Goal: Information Seeking & Learning: Learn about a topic

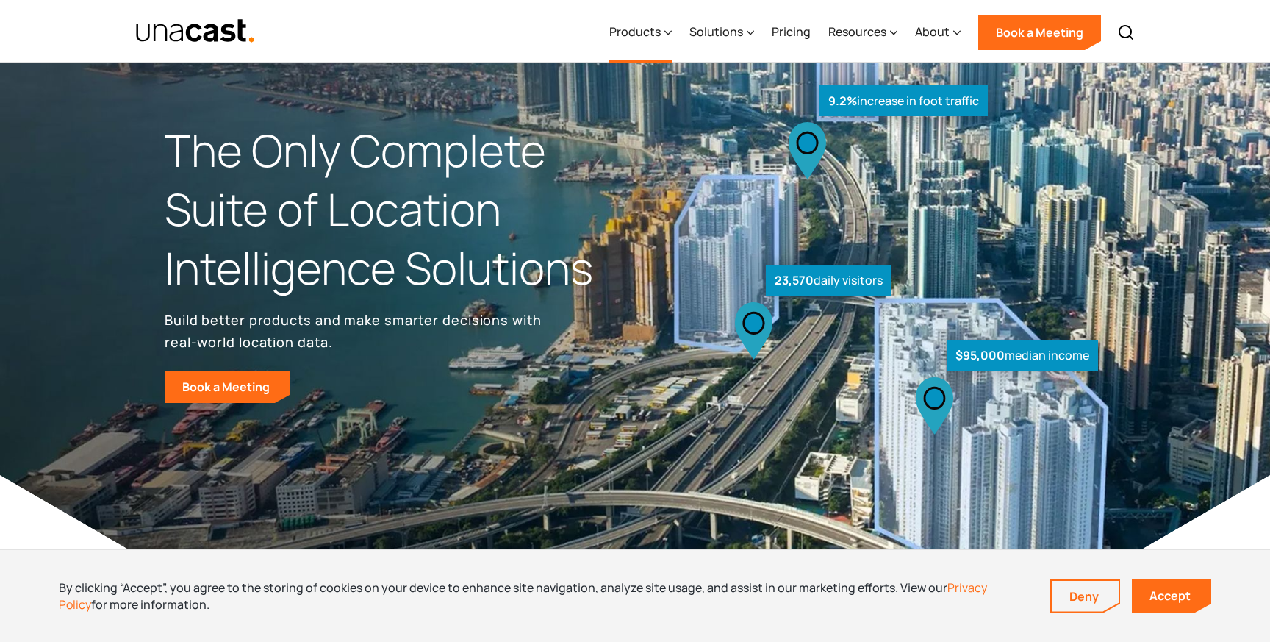
click at [659, 27] on div "Products" at bounding box center [634, 32] width 51 height 18
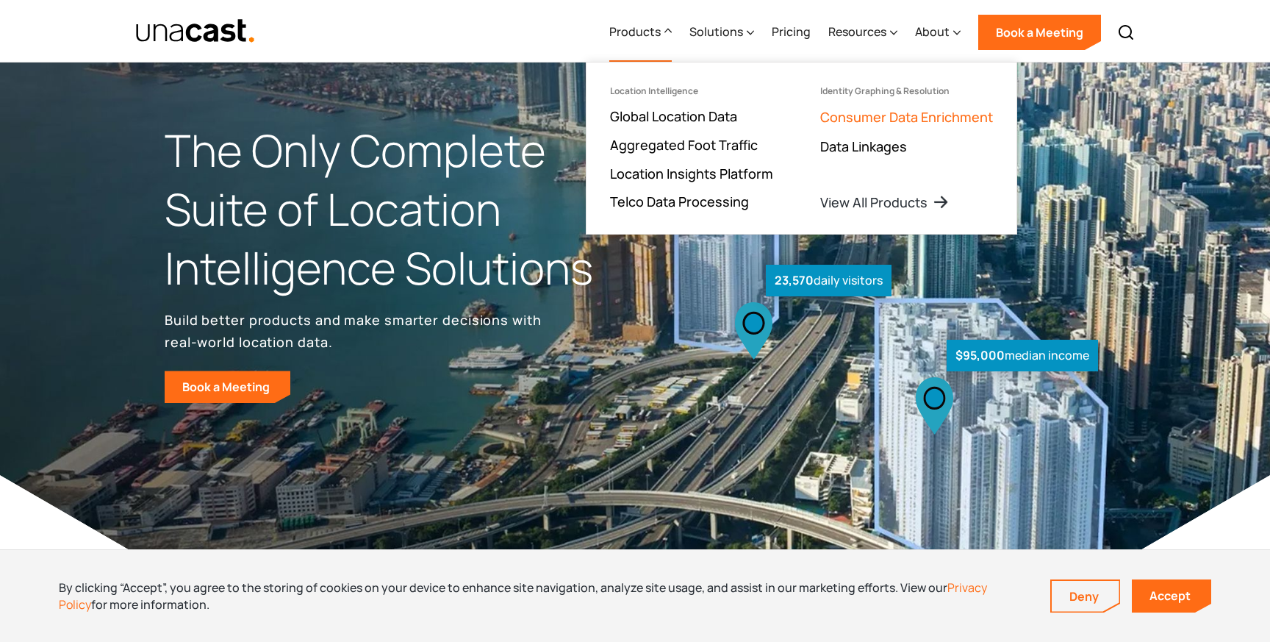
click at [874, 116] on link "Consumer Data Enrichment" at bounding box center [906, 117] width 173 height 18
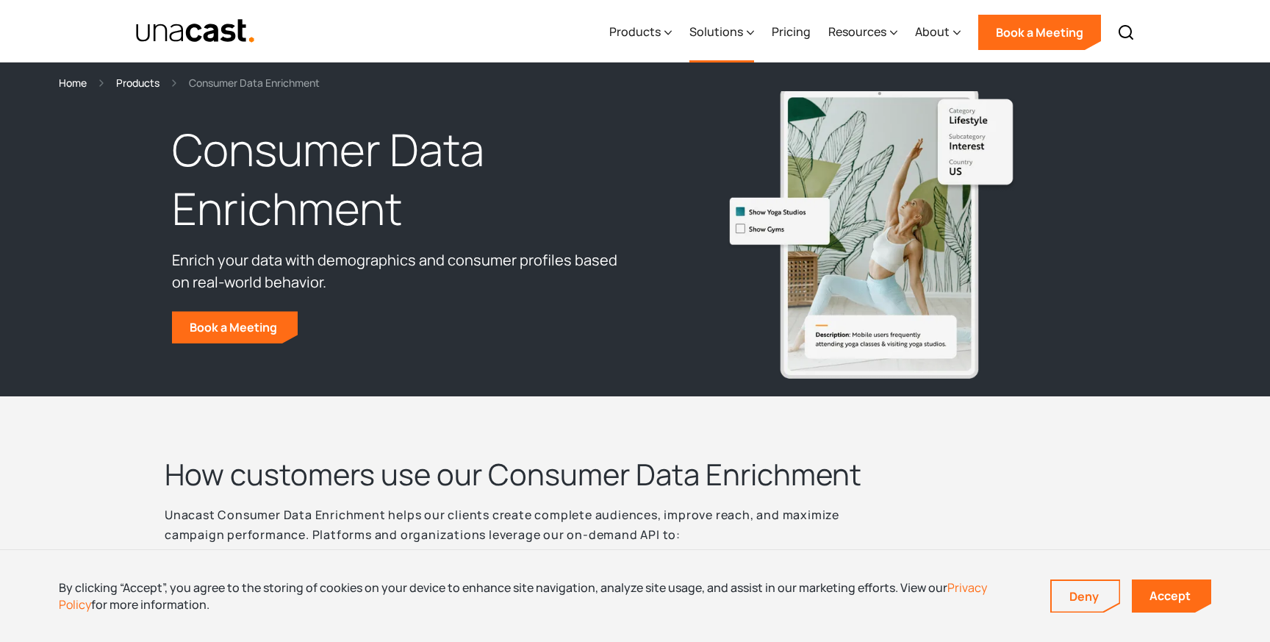
click at [695, 27] on div "Solutions" at bounding box center [716, 32] width 54 height 18
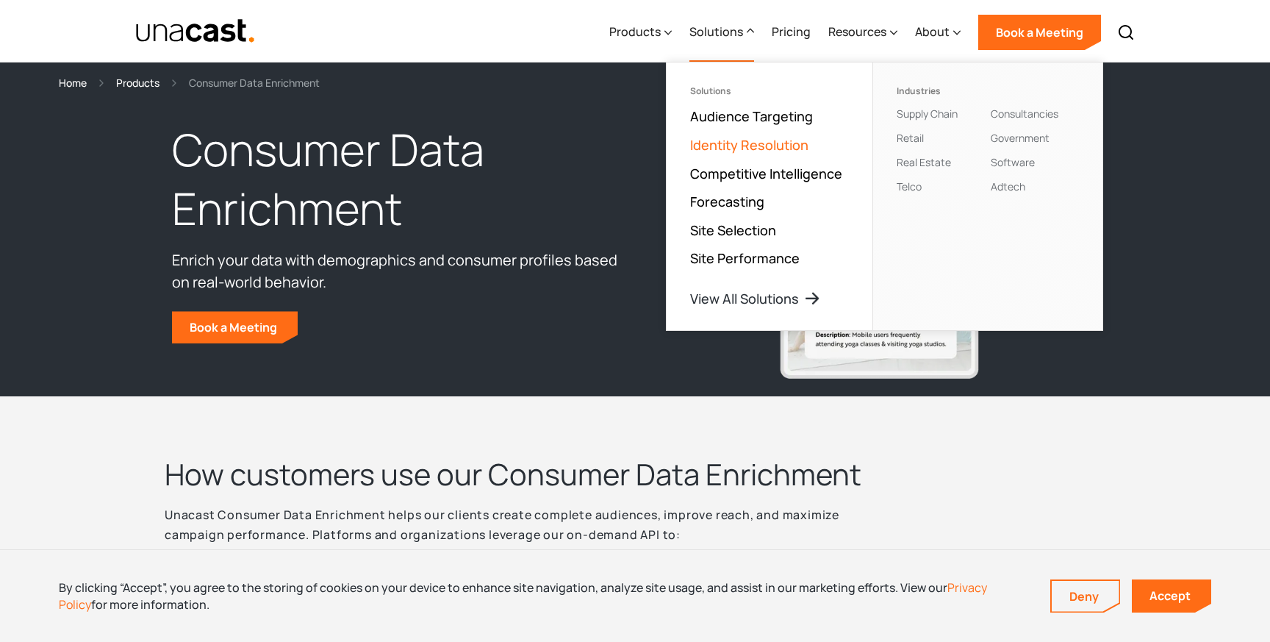
click at [738, 137] on link "Identity Resolution" at bounding box center [749, 145] width 118 height 18
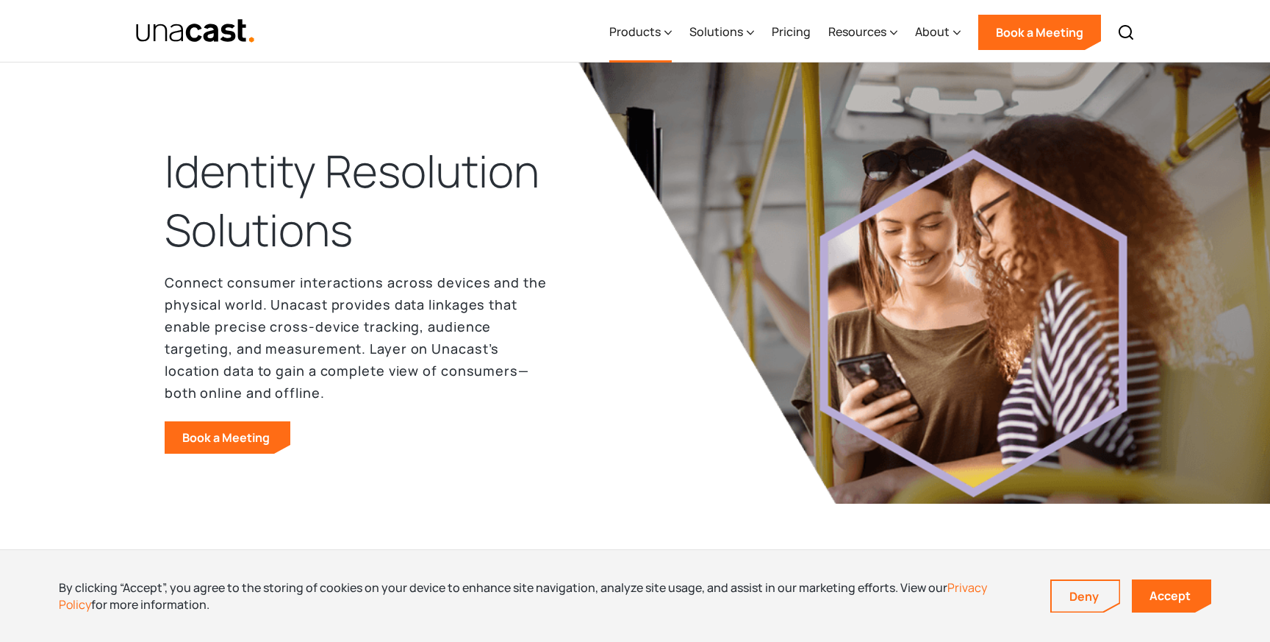
click at [639, 29] on div "Products" at bounding box center [634, 32] width 51 height 18
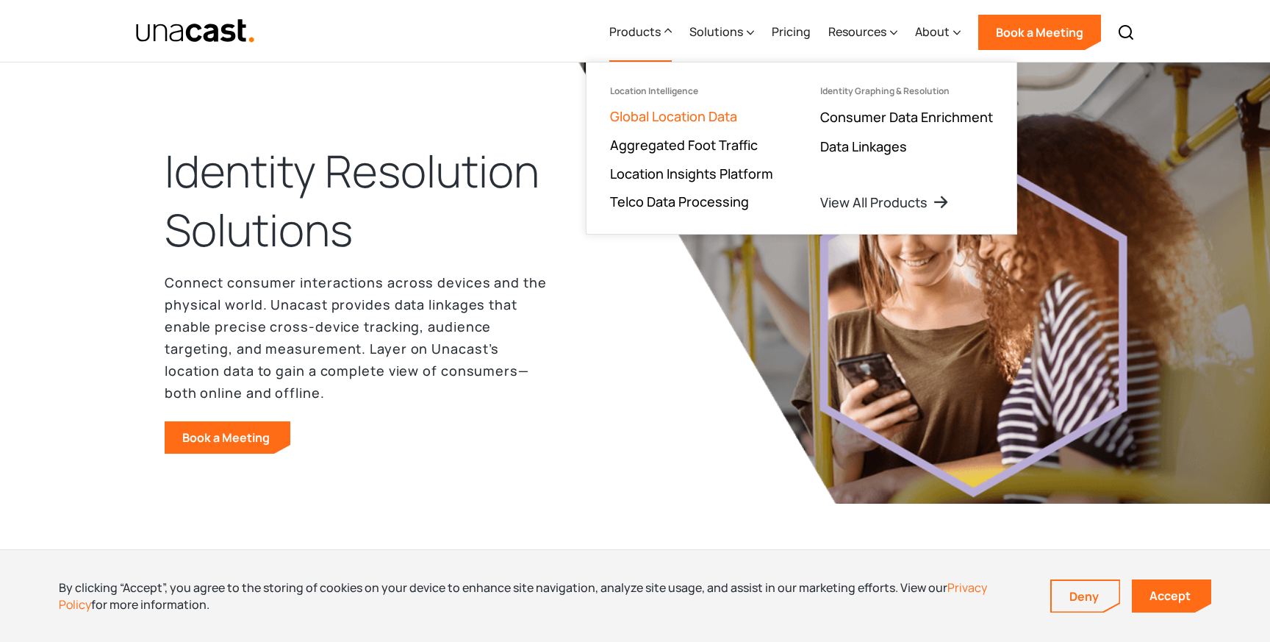
click at [646, 124] on link "Global Location Data" at bounding box center [673, 116] width 127 height 18
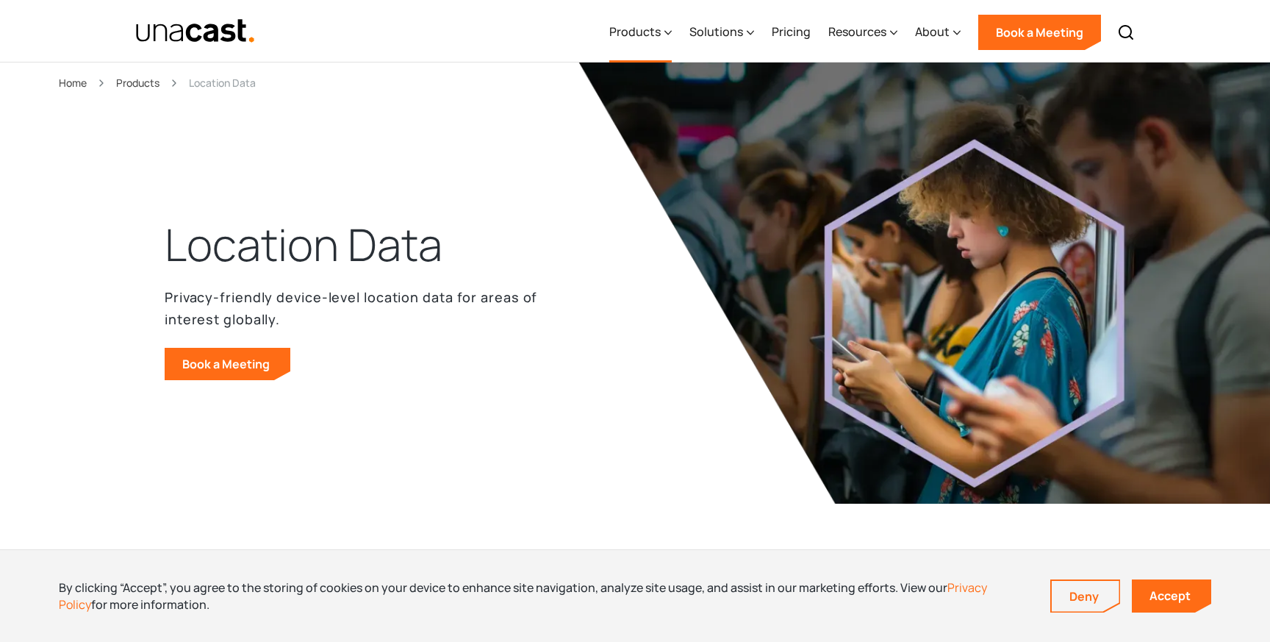
click at [639, 34] on div "Products" at bounding box center [634, 32] width 51 height 18
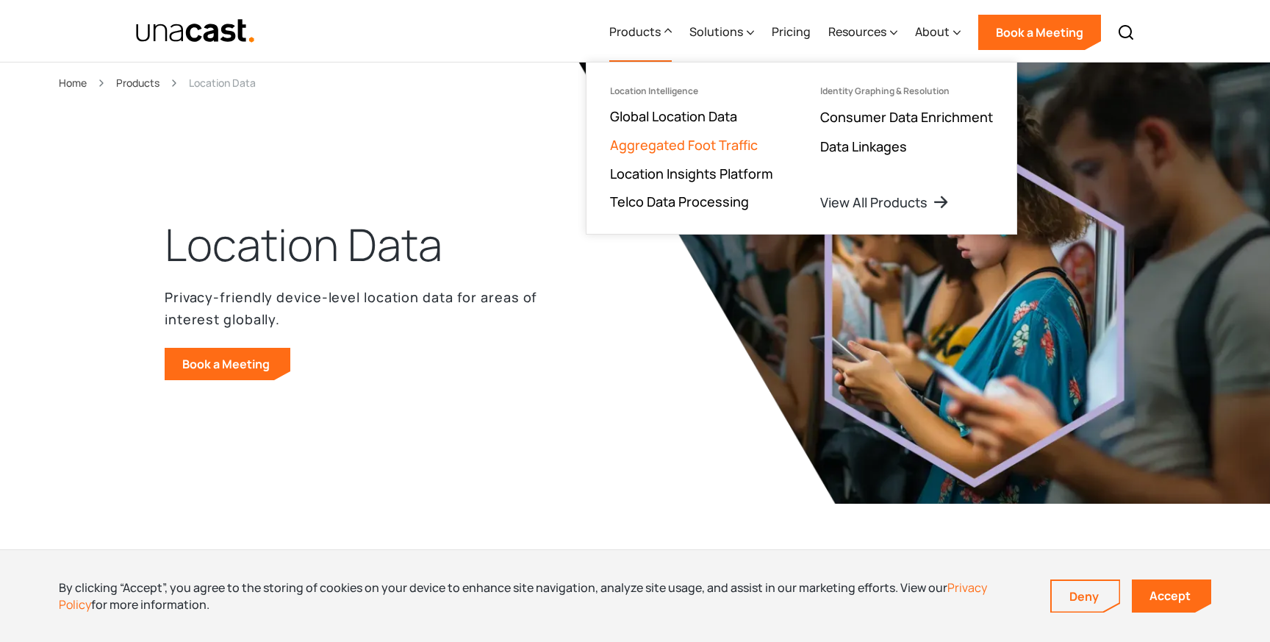
click at [656, 146] on link "Aggregated Foot Traffic" at bounding box center [684, 145] width 148 height 18
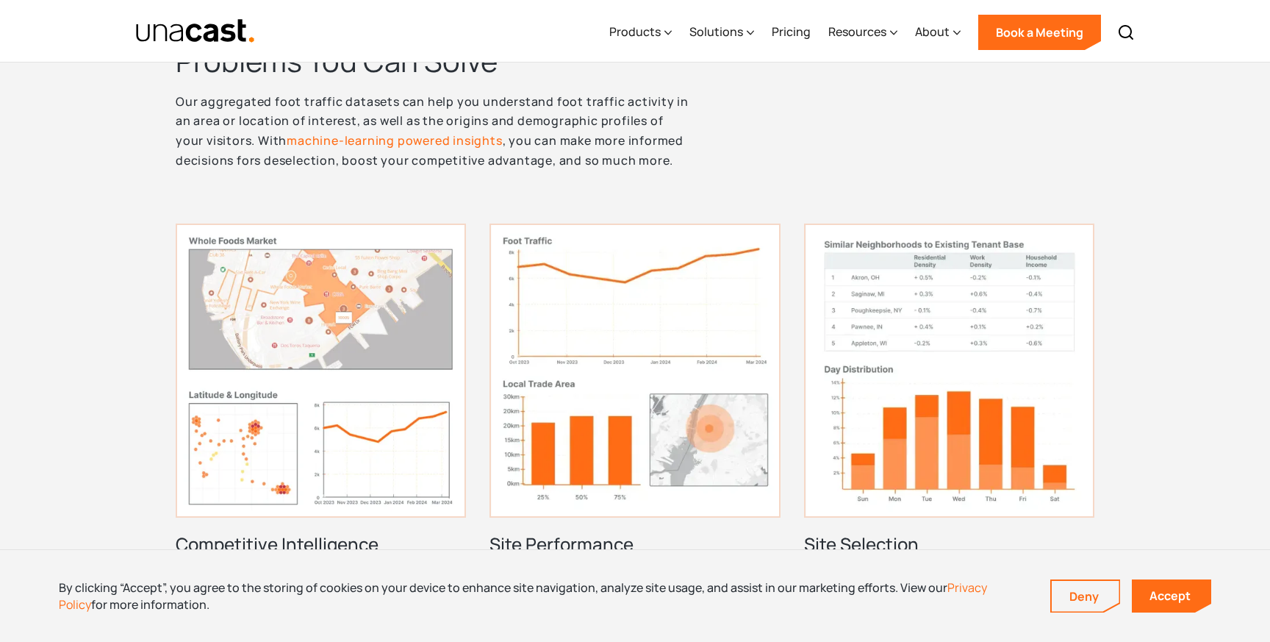
scroll to position [625, 0]
click at [243, 423] on img at bounding box center [321, 372] width 290 height 294
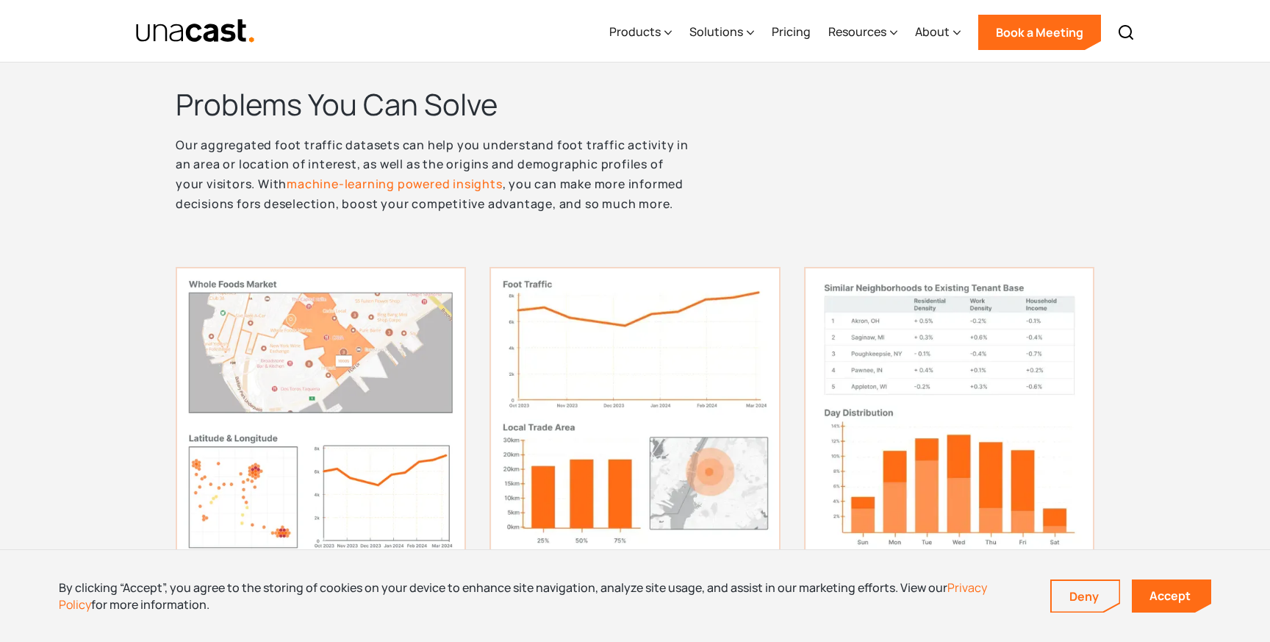
scroll to position [0, 0]
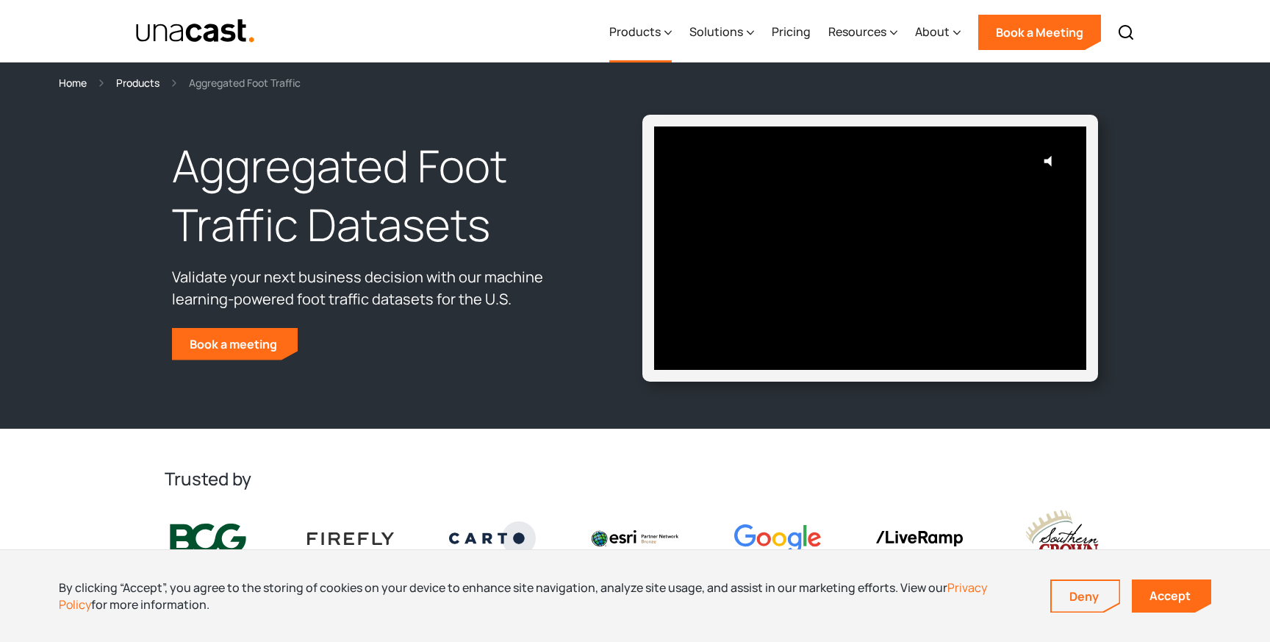
click at [648, 31] on div "Products" at bounding box center [634, 32] width 51 height 18
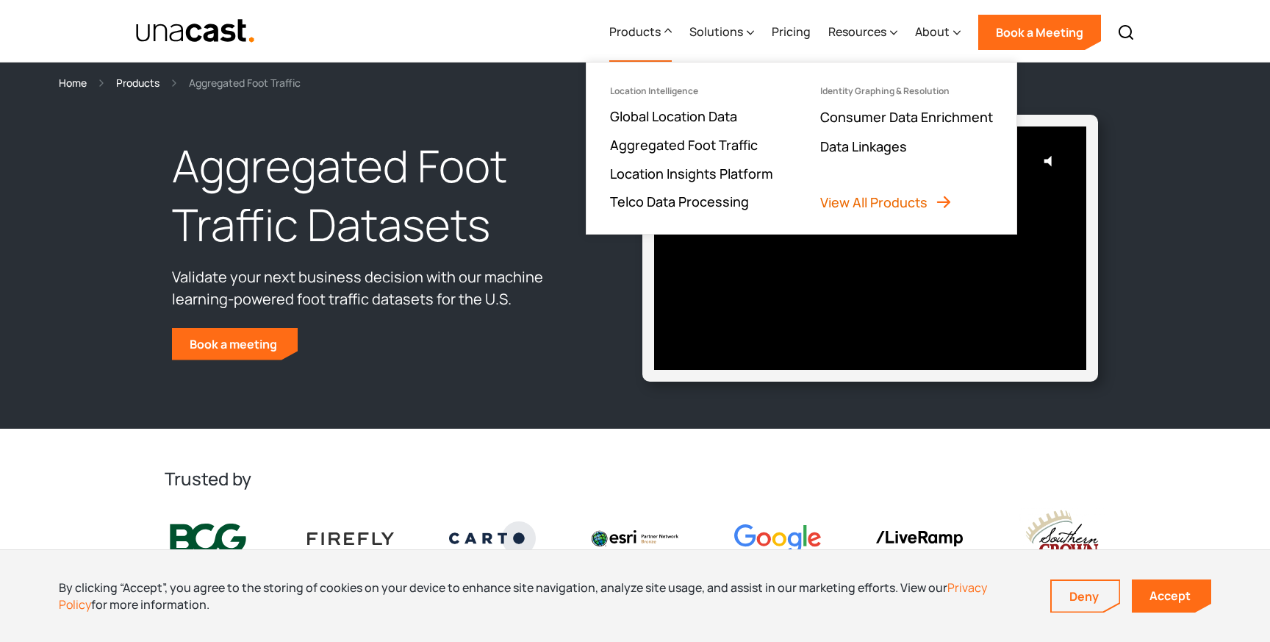
click at [860, 198] on link "View All Products" at bounding box center [886, 202] width 132 height 18
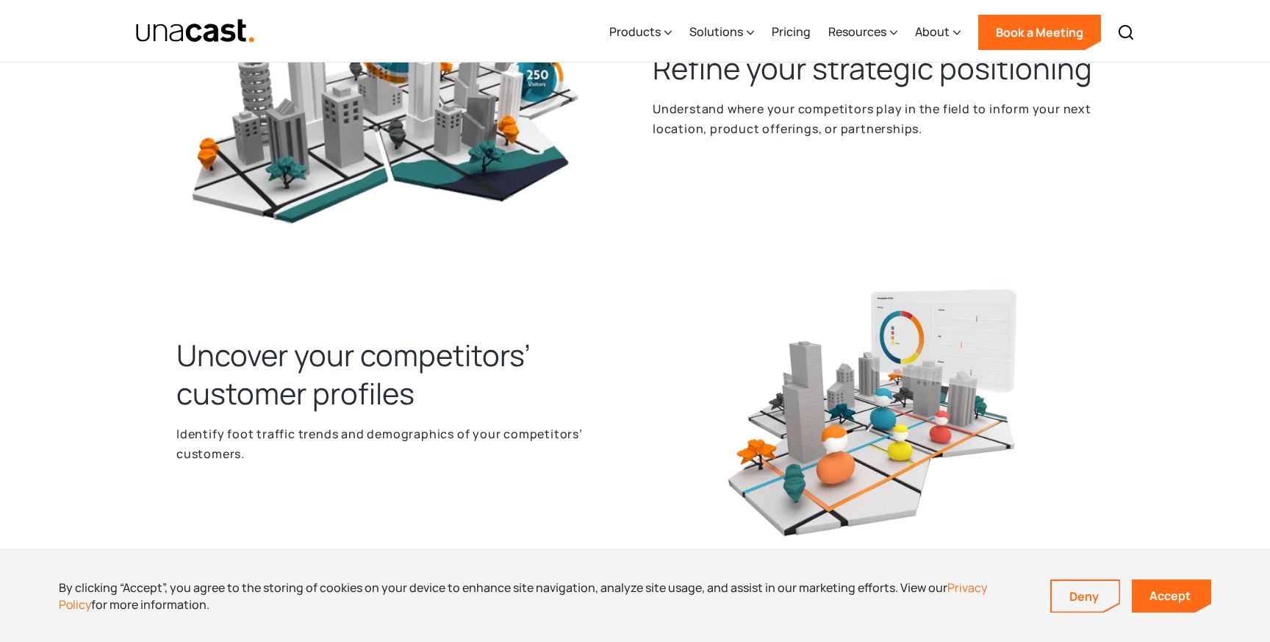
scroll to position [1700, 0]
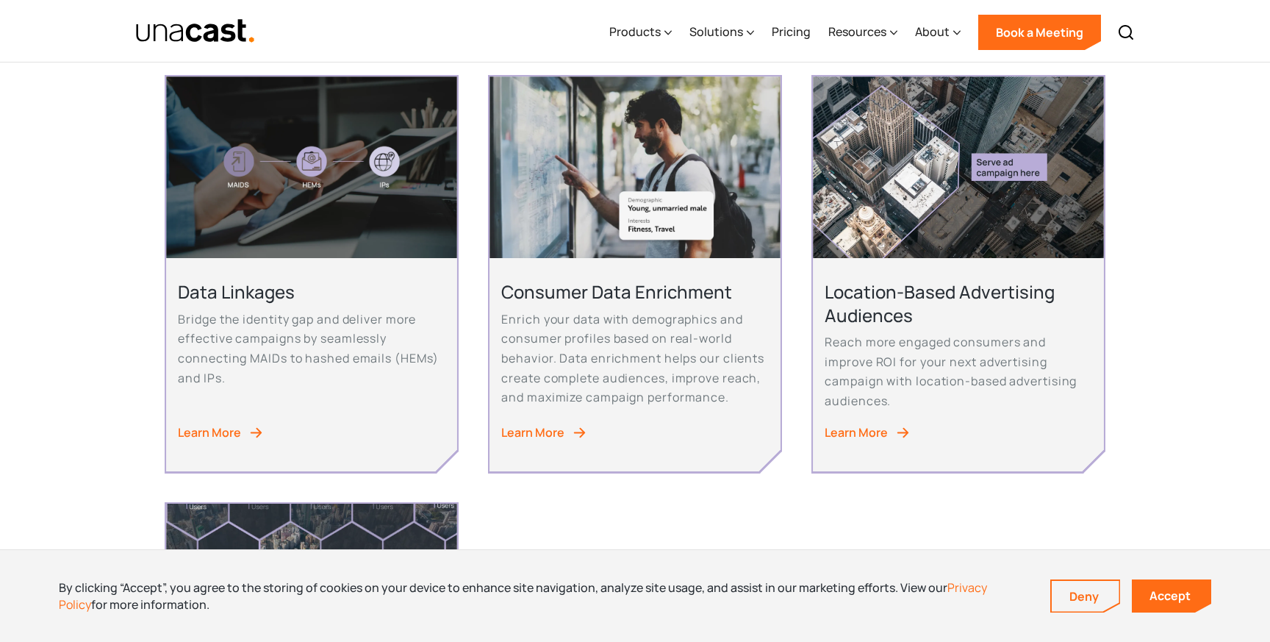
scroll to position [754, 0]
